Goal: Task Accomplishment & Management: Complete application form

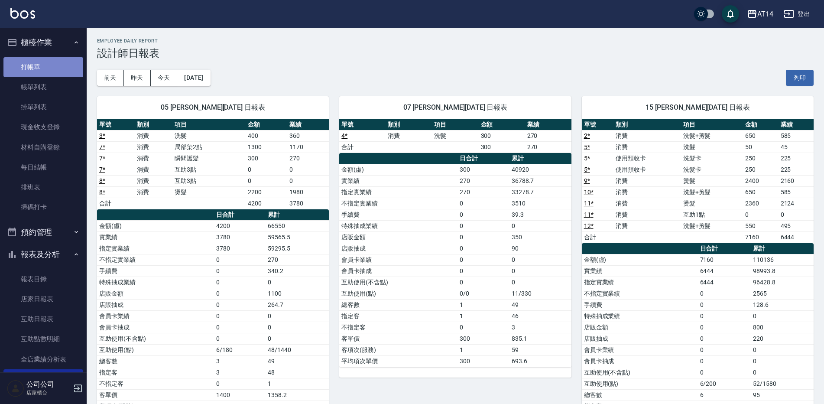
click at [48, 71] on link "打帳單" at bounding box center [43, 67] width 80 height 20
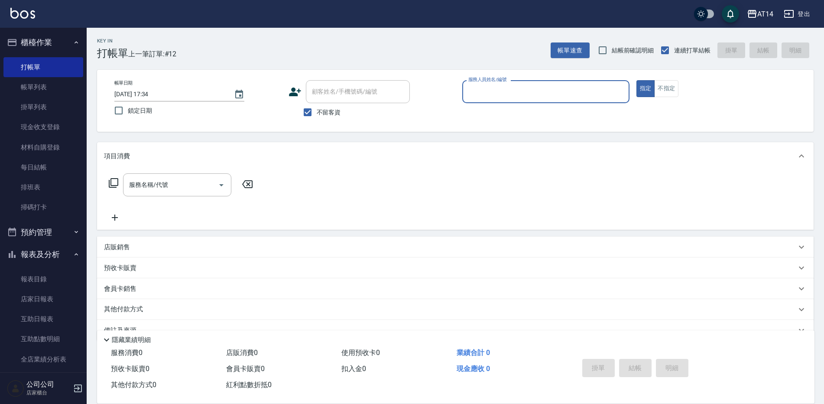
drag, startPoint x: 325, startPoint y: 107, endPoint x: 338, endPoint y: 96, distance: 17.9
click at [324, 107] on label "不留客資" at bounding box center [320, 112] width 42 height 18
click at [317, 107] on input "不留客資" at bounding box center [308, 112] width 18 height 18
checkbox input "false"
click at [346, 92] on div "顧客姓名/手機號碼/編號 顧客姓名/手機號碼/編號" at bounding box center [358, 91] width 104 height 23
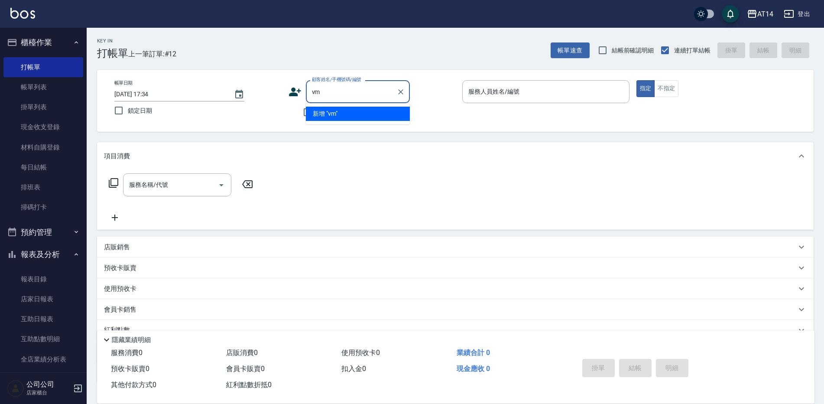
type input "v"
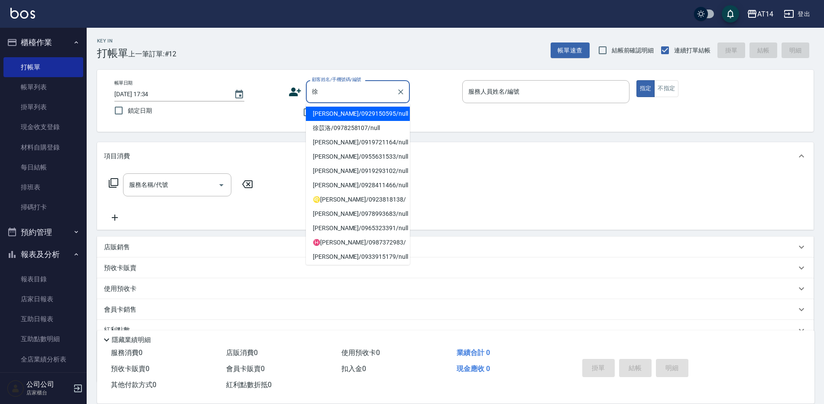
click at [357, 189] on li "[PERSON_NAME]/0928411466/null" at bounding box center [358, 185] width 104 height 14
type input "[PERSON_NAME]/0928411466/null"
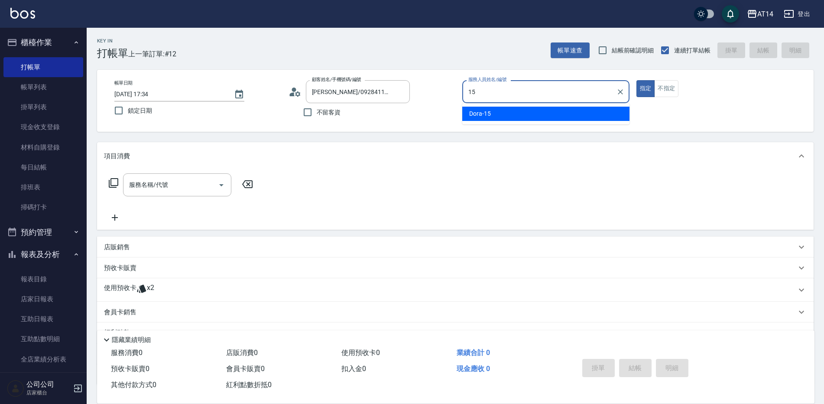
type input "Dora-15"
type button "true"
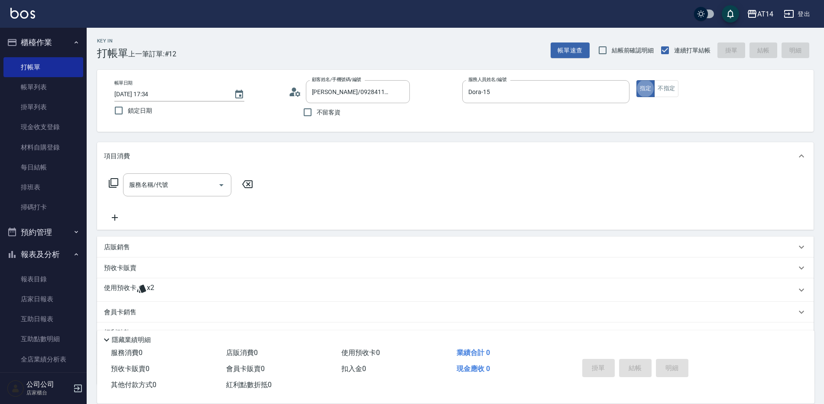
click at [153, 189] on div "服務名稱/代號 服務名稱/代號" at bounding box center [177, 184] width 108 height 23
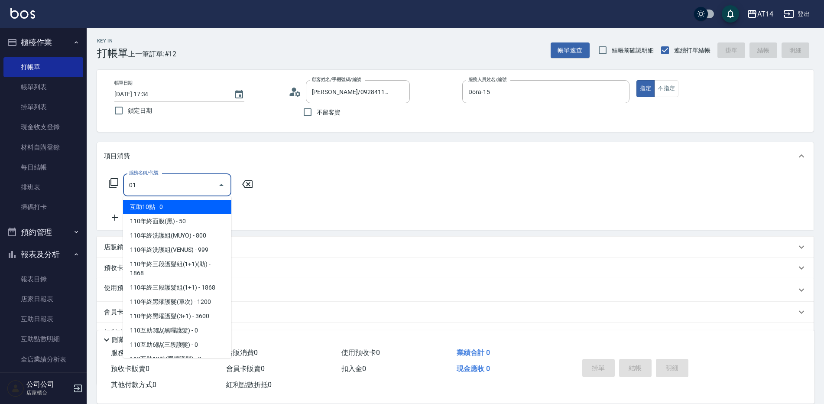
type input "011"
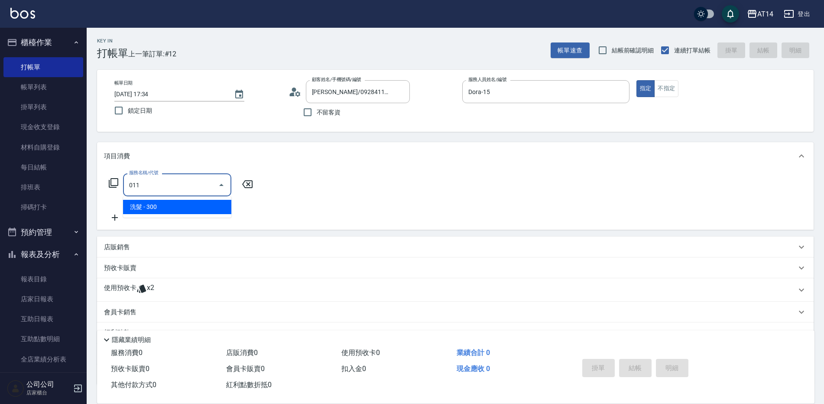
type input "1"
type input "洗髮(011)"
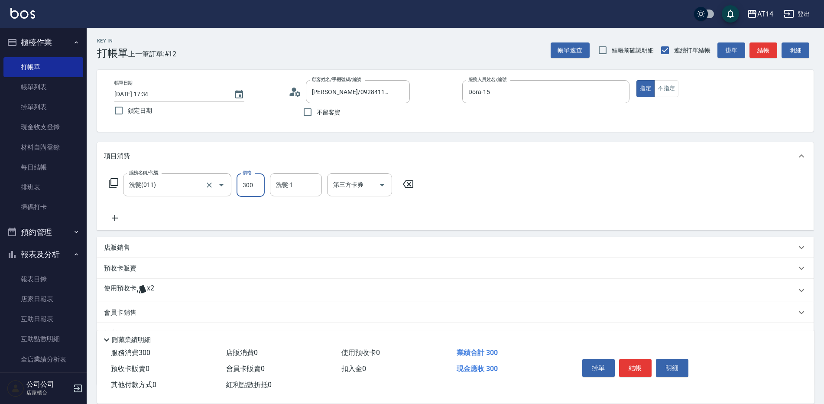
type input "3"
type input "0"
type input "300"
type input "1"
click at [301, 178] on input "洗髮-1" at bounding box center [296, 184] width 44 height 15
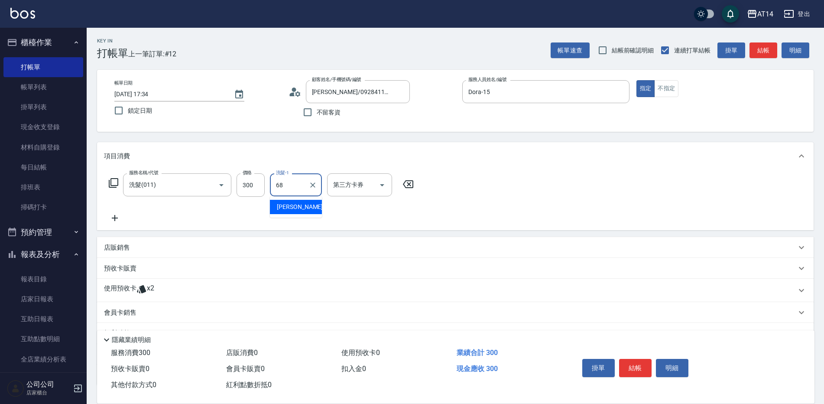
type input "[PERSON_NAME]-68"
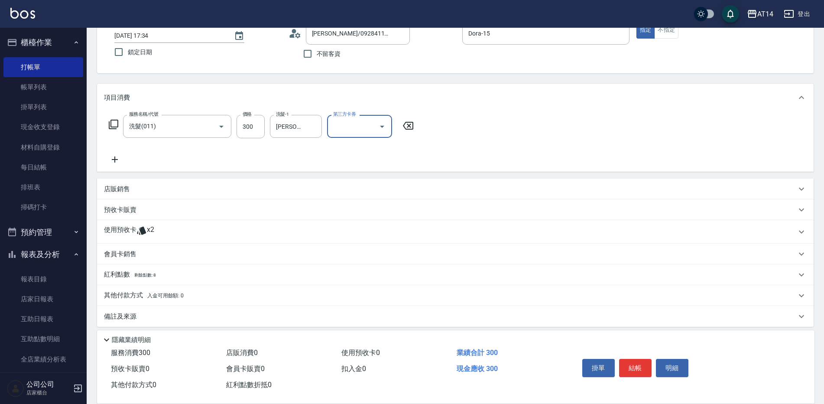
scroll to position [65, 0]
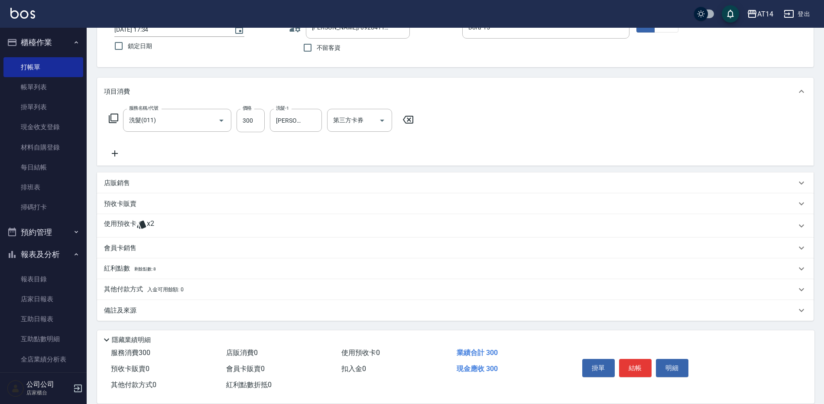
drag, startPoint x: 306, startPoint y: 298, endPoint x: 300, endPoint y: 297, distance: 6.1
click at [305, 295] on div "其他付款方式 入金可用餘額: 0" at bounding box center [455, 289] width 717 height 21
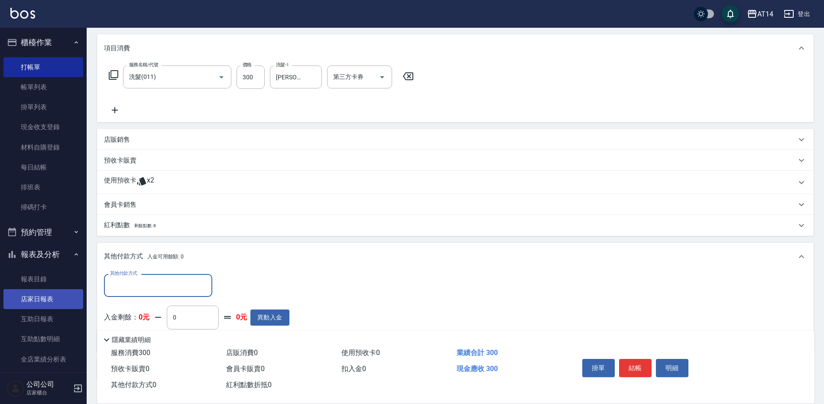
scroll to position [0, 0]
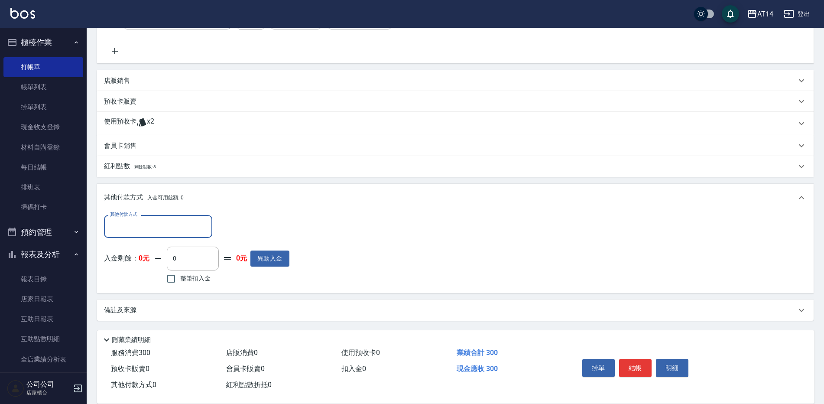
click at [276, 301] on div "備註及來源" at bounding box center [455, 310] width 717 height 21
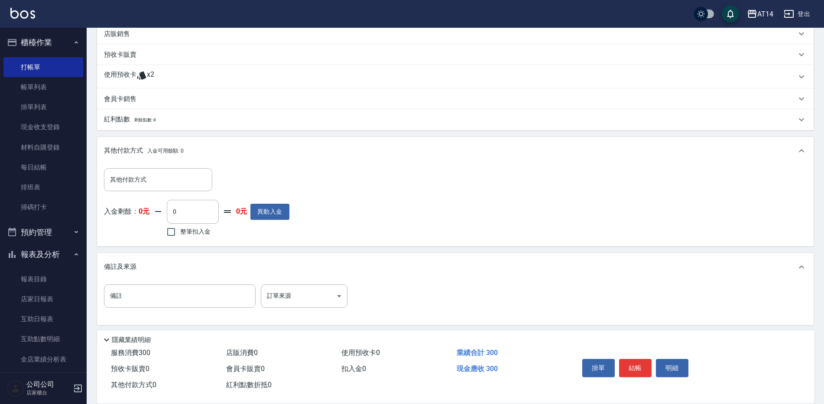
scroll to position [218, 0]
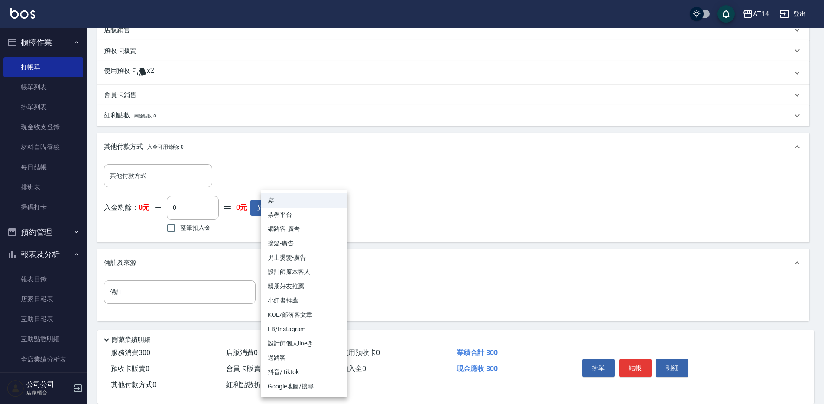
drag, startPoint x: 290, startPoint y: 299, endPoint x: 303, endPoint y: 289, distance: 15.5
click at [301, 290] on body "AT14 登出 櫃檯作業 打帳單 帳單列表 掛單列表 現金收支登錄 材料自購登錄 每日結帳 排班表 掃碼打卡 預約管理 預約管理 單日預約紀錄 單週預約紀錄 …" at bounding box center [412, 93] width 824 height 622
click at [326, 266] on li "設計師原本客人" at bounding box center [304, 272] width 87 height 14
type input "設計師原本客人"
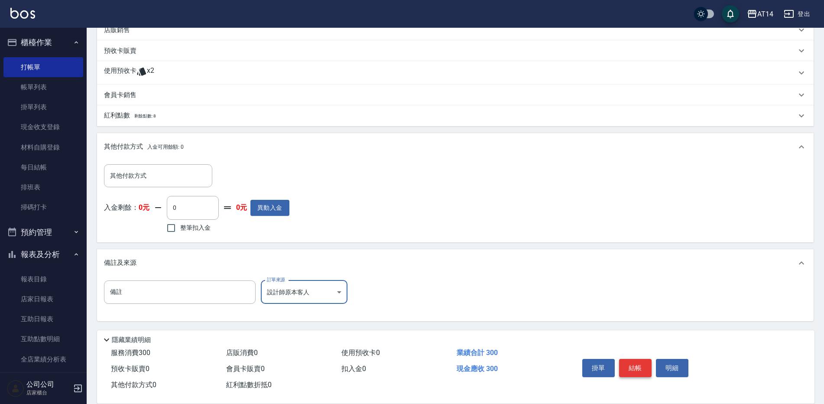
click at [639, 364] on button "結帳" at bounding box center [635, 368] width 32 height 18
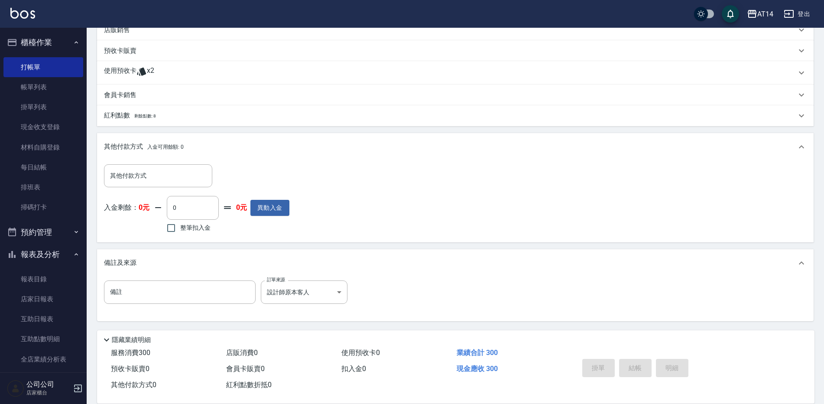
type input "[DATE] 17:36"
type input "0"
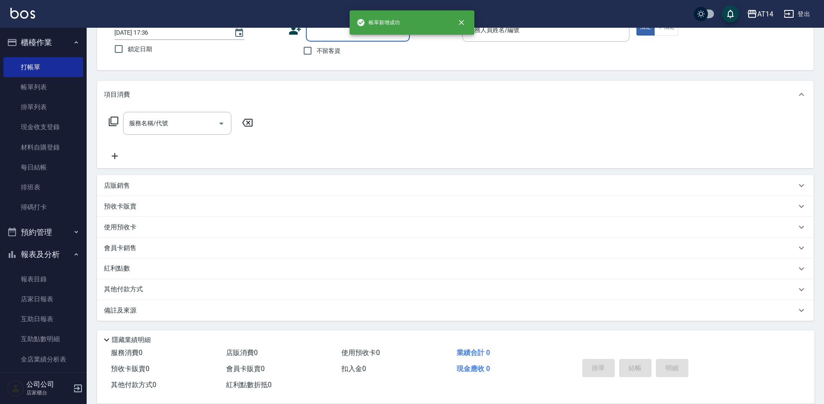
scroll to position [0, 0]
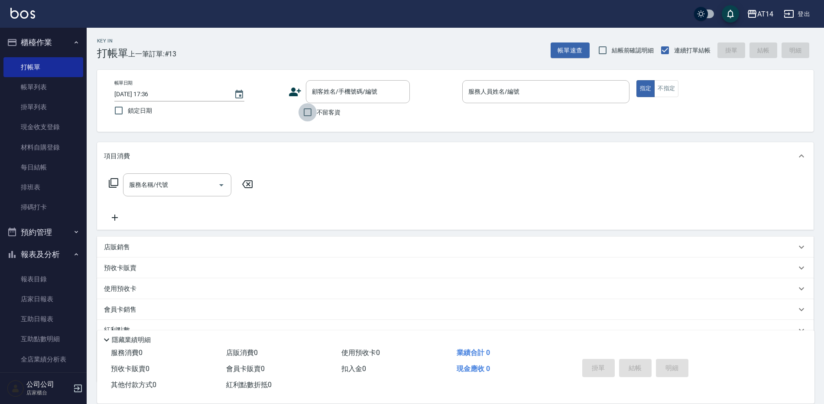
click at [306, 117] on input "不留客資" at bounding box center [308, 112] width 18 height 18
checkbox input "true"
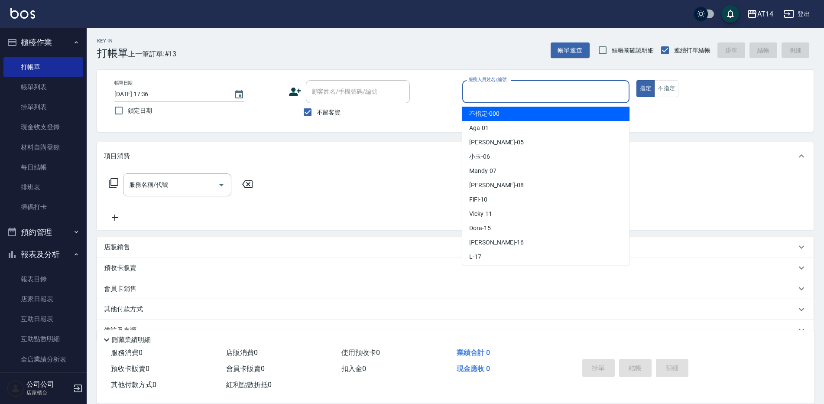
click at [486, 92] on input "服務人員姓名/編號" at bounding box center [545, 91] width 159 height 15
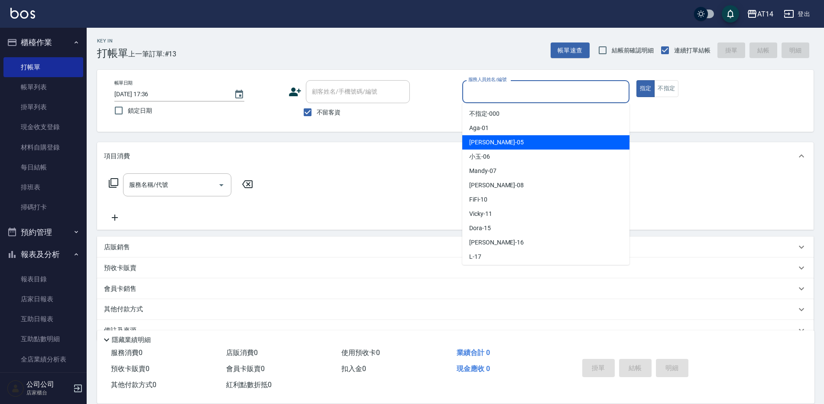
click at [476, 141] on span "Patty -05" at bounding box center [496, 142] width 55 height 9
type input "Patty-05"
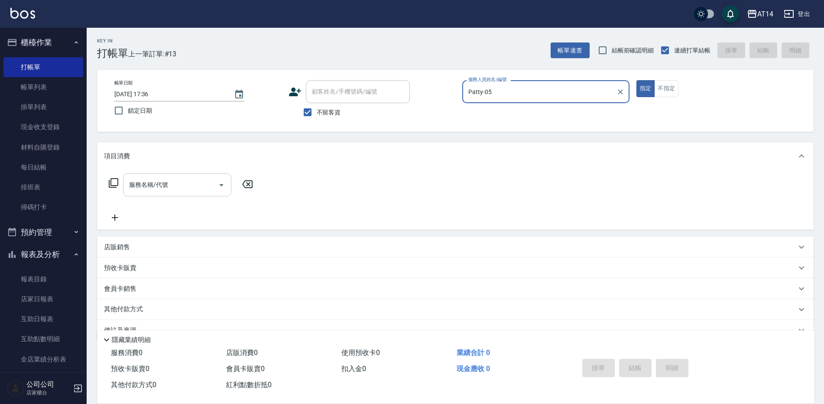
click at [153, 179] on div "服務名稱/代號 服務名稱/代號" at bounding box center [177, 184] width 108 height 23
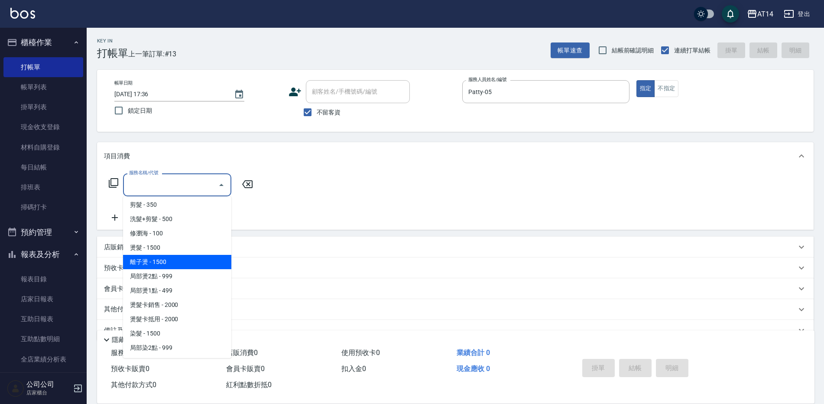
scroll to position [173, 0]
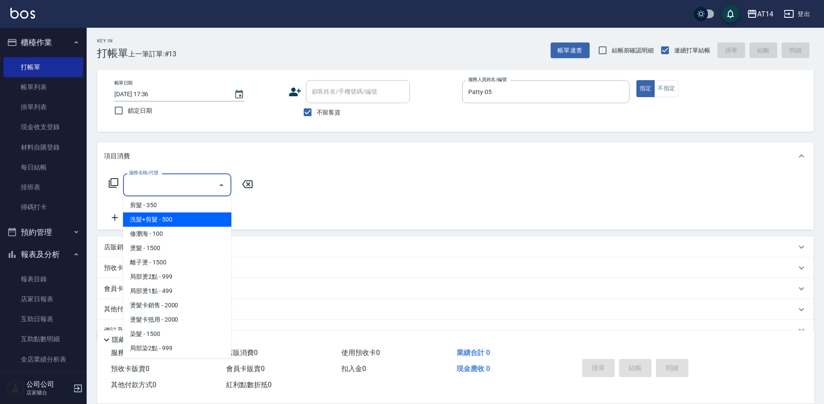
click at [168, 215] on span "洗髮+剪髮 - 500" at bounding box center [177, 219] width 108 height 14
type input "洗髮+剪髮(022)"
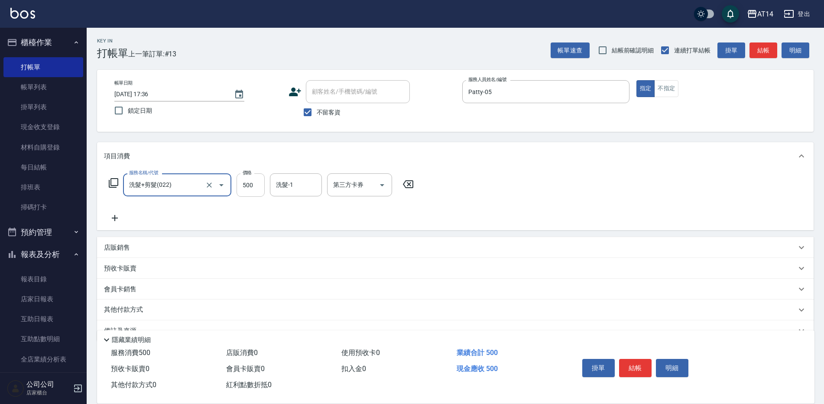
click at [241, 191] on input "500" at bounding box center [251, 184] width 28 height 23
type input "600"
click at [112, 215] on icon at bounding box center [115, 218] width 22 height 10
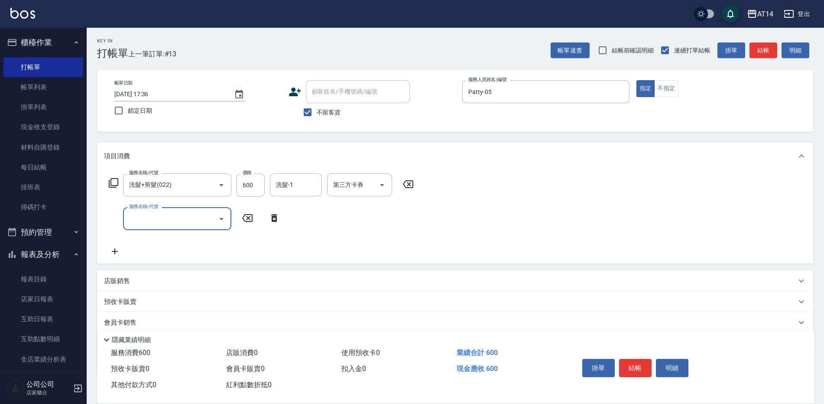
click at [142, 221] on input "服務名稱/代號" at bounding box center [171, 218] width 88 height 15
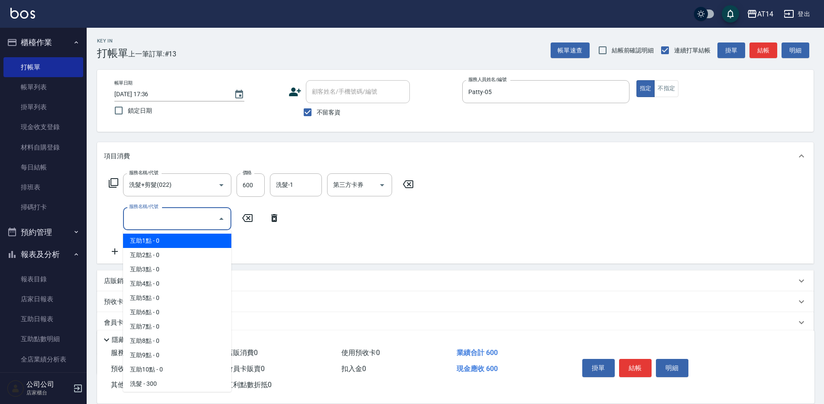
click at [156, 236] on span "互助1點 - 0" at bounding box center [177, 241] width 108 height 14
type input "互助1點(001)"
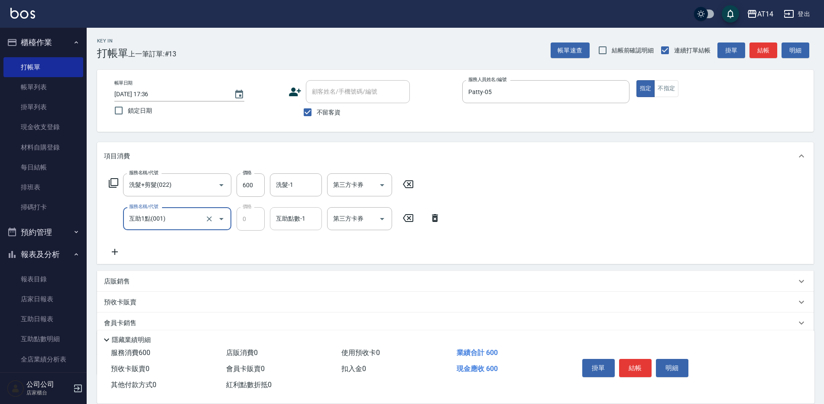
click at [279, 218] on div "互助點數-1 互助點數-1" at bounding box center [296, 218] width 52 height 23
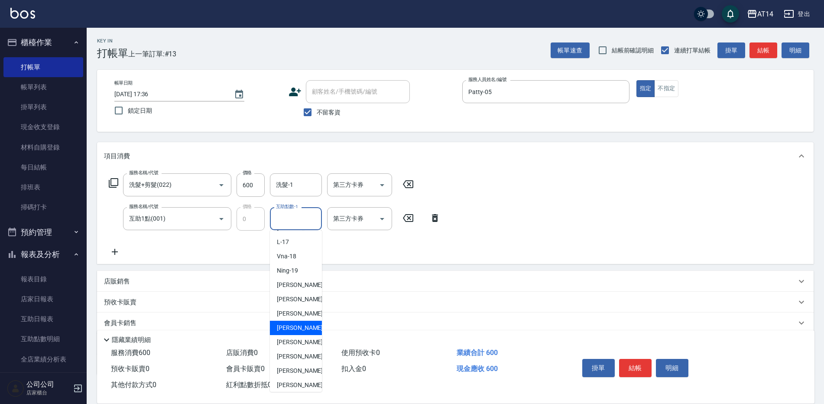
scroll to position [160, 0]
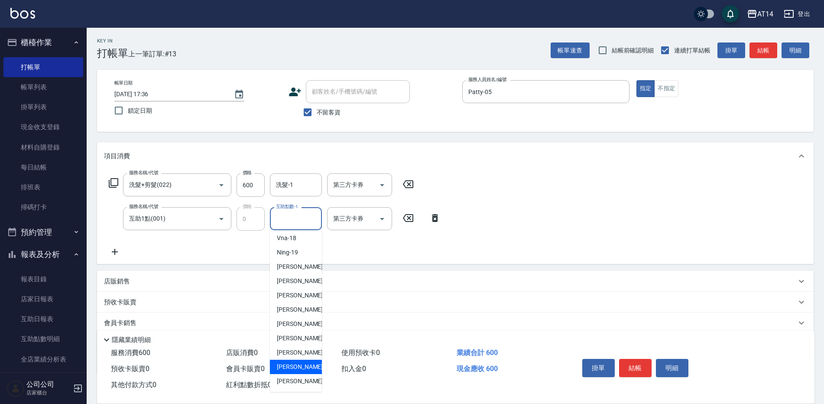
click at [295, 370] on span "[PERSON_NAME]-67" at bounding box center [304, 366] width 55 height 9
type input "趙苡晴-67"
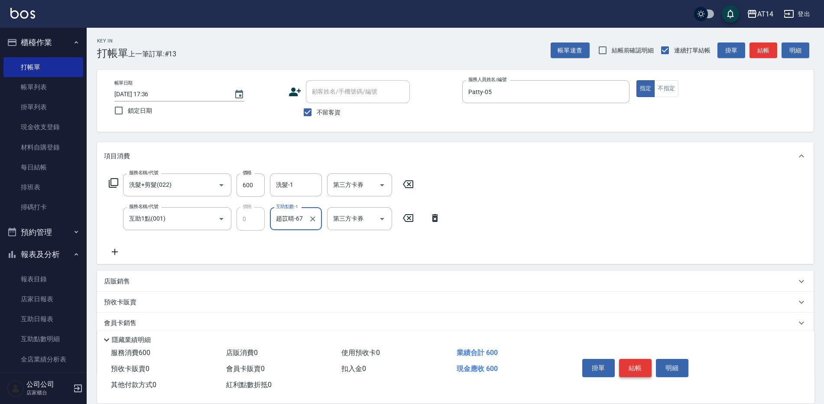
click at [627, 366] on button "結帳" at bounding box center [635, 368] width 32 height 18
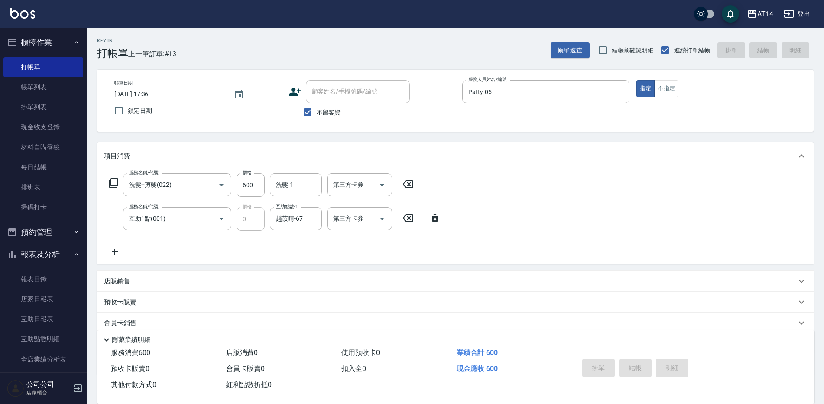
type input "[DATE] 17:41"
